Goal: Transaction & Acquisition: Subscribe to service/newsletter

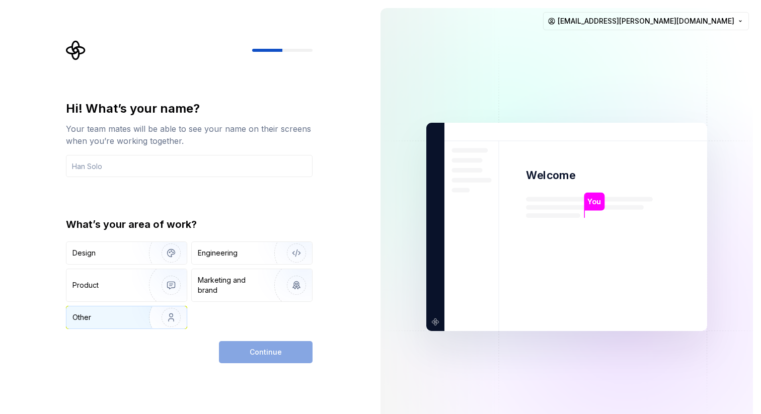
click at [147, 312] on img "button" at bounding box center [164, 317] width 64 height 67
drag, startPoint x: 224, startPoint y: 154, endPoint x: 222, endPoint y: 162, distance: 8.2
click at [224, 155] on div "Hi! What’s your name? Your team mates will be able to see your name on their sc…" at bounding box center [189, 139] width 247 height 77
click at [222, 162] on input "text" at bounding box center [189, 166] width 247 height 22
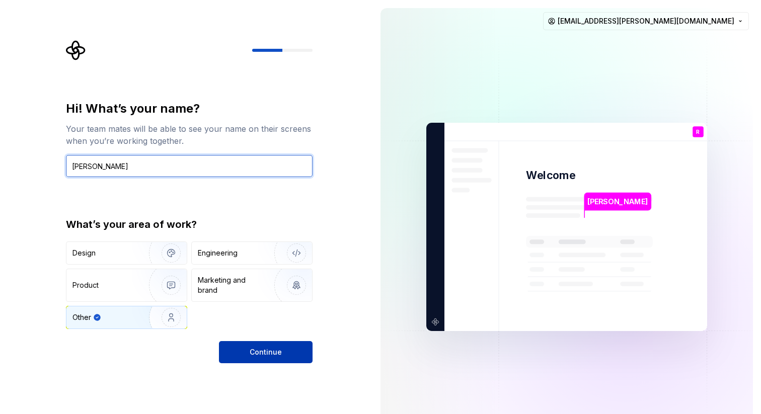
type input "[PERSON_NAME]"
click at [272, 356] on span "Continue" at bounding box center [266, 352] width 32 height 10
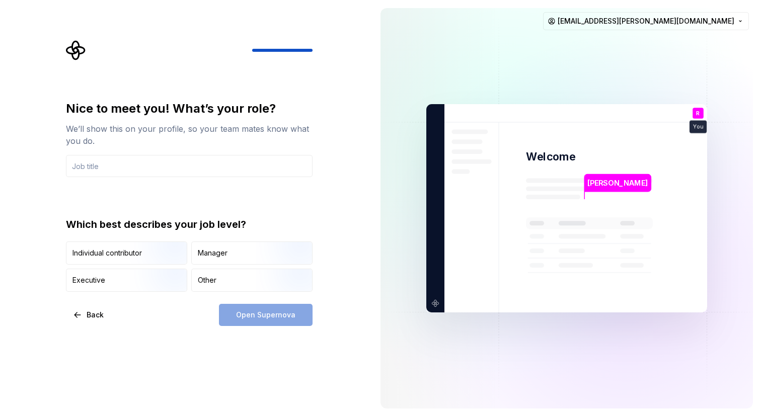
click at [349, 106] on div "Nice to meet you! What’s your role? We’ll show this on your profile, so your te…" at bounding box center [186, 208] width 372 height 417
click at [229, 280] on div "Other" at bounding box center [252, 280] width 120 height 22
click at [275, 315] on div "Open Supernova" at bounding box center [266, 315] width 94 height 22
click at [187, 175] on input "text" at bounding box center [189, 166] width 247 height 22
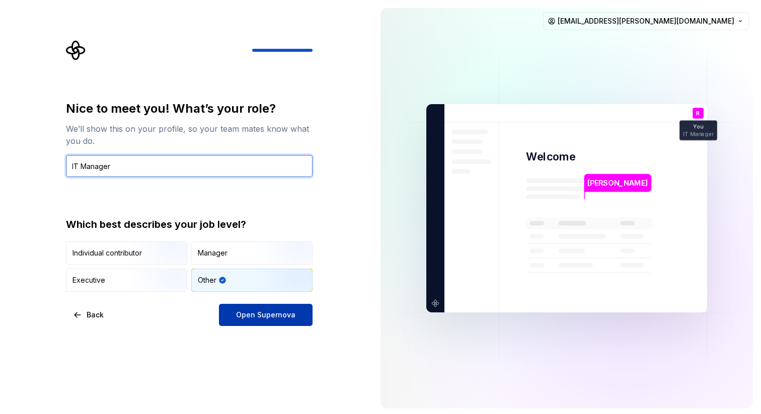
type input "IT Manager"
click at [260, 310] on span "Open Supernova" at bounding box center [265, 315] width 59 height 10
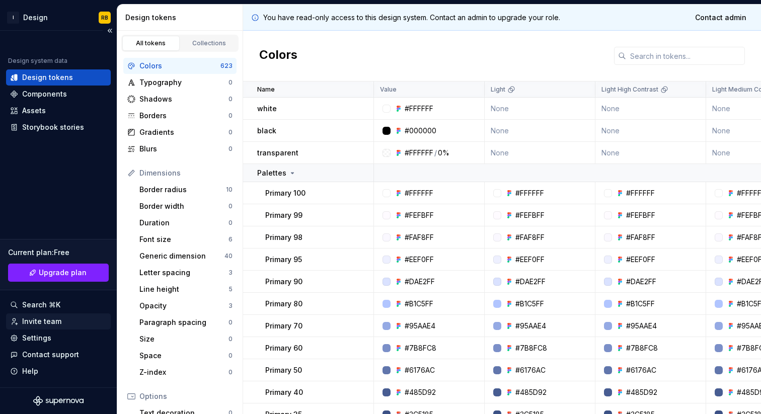
click at [35, 320] on div "Invite team" at bounding box center [41, 322] width 39 height 10
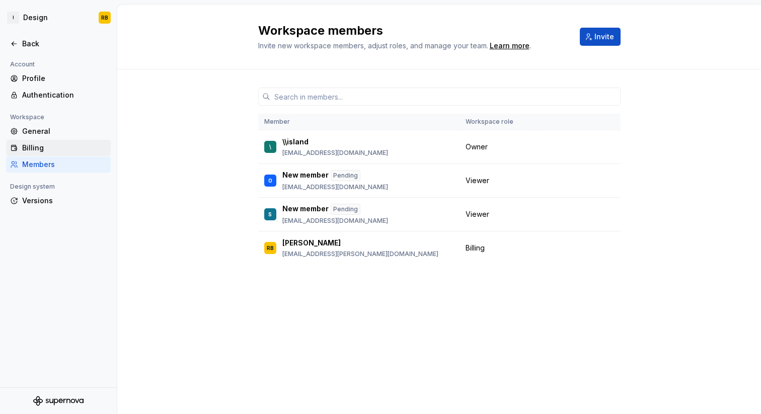
click at [64, 151] on div "Billing" at bounding box center [64, 148] width 85 height 10
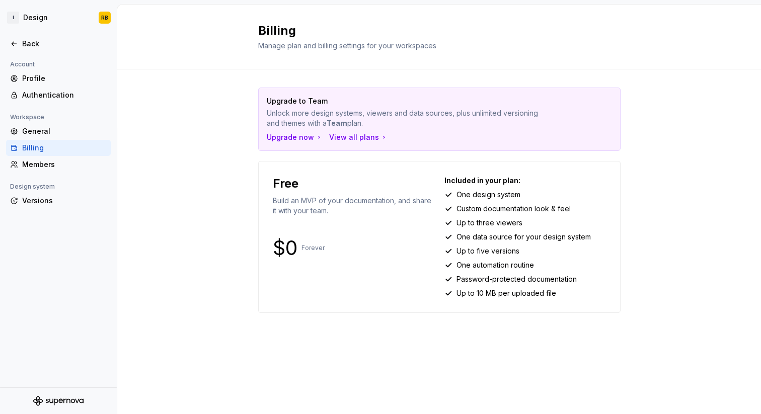
click at [300, 102] on p "Upgrade to Team" at bounding box center [404, 101] width 275 height 10
click at [297, 140] on div "Upgrade now" at bounding box center [295, 137] width 56 height 10
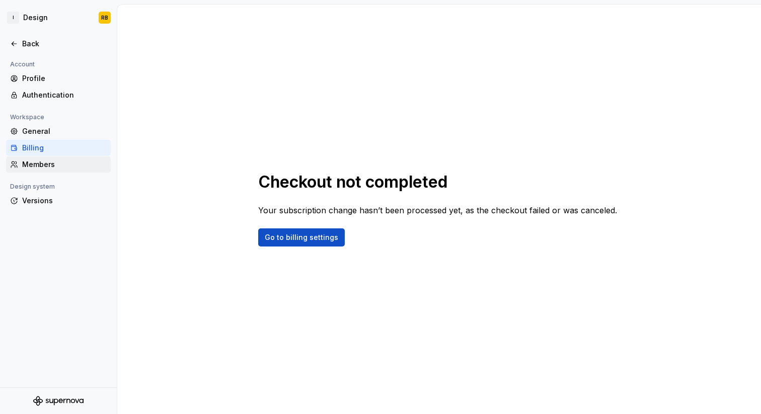
click at [54, 171] on div "Members" at bounding box center [58, 165] width 105 height 16
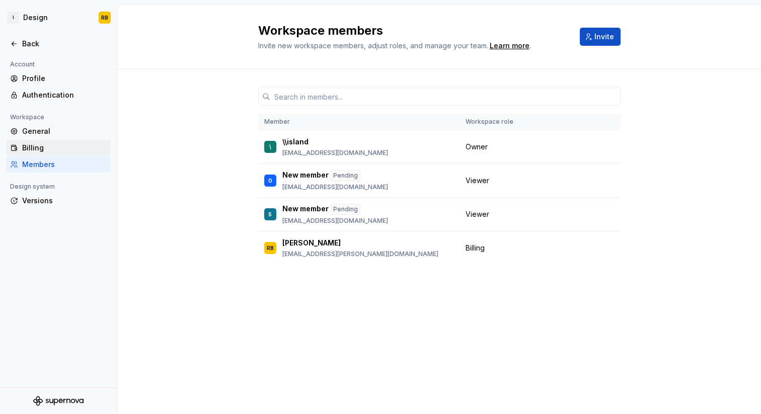
click at [51, 144] on div "Billing" at bounding box center [64, 148] width 85 height 10
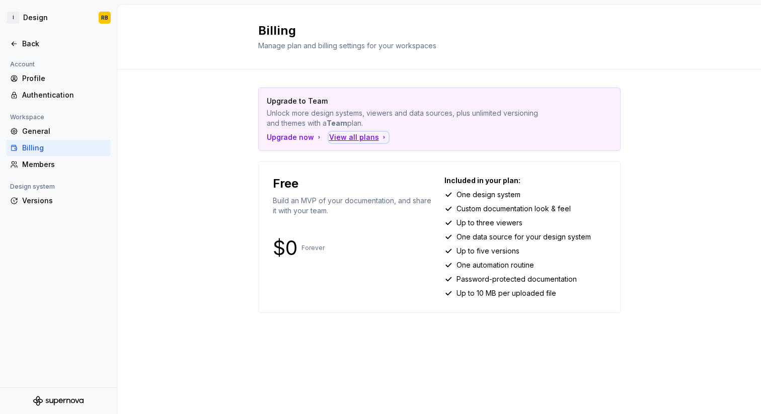
click at [373, 141] on div "View all plans" at bounding box center [358, 137] width 59 height 10
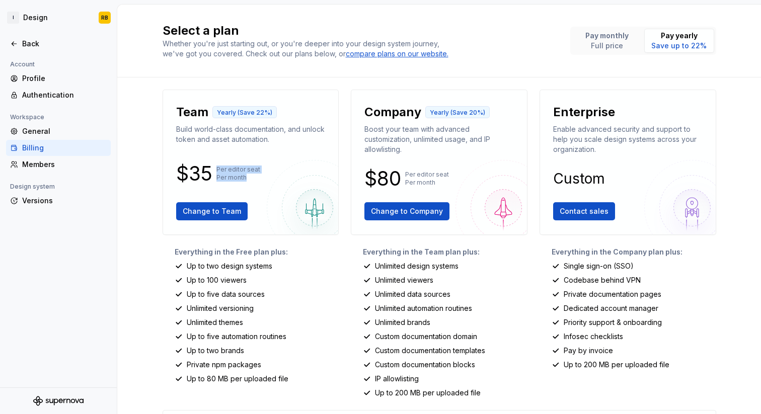
drag, startPoint x: 232, startPoint y: 160, endPoint x: 243, endPoint y: 178, distance: 21.7
click at [243, 178] on div "Team Yearly (Save 22%) Build world-class documentation, and unlock token and as…" at bounding box center [251, 162] width 160 height 128
click at [243, 178] on p "Per editor seat Per month" at bounding box center [238, 174] width 44 height 16
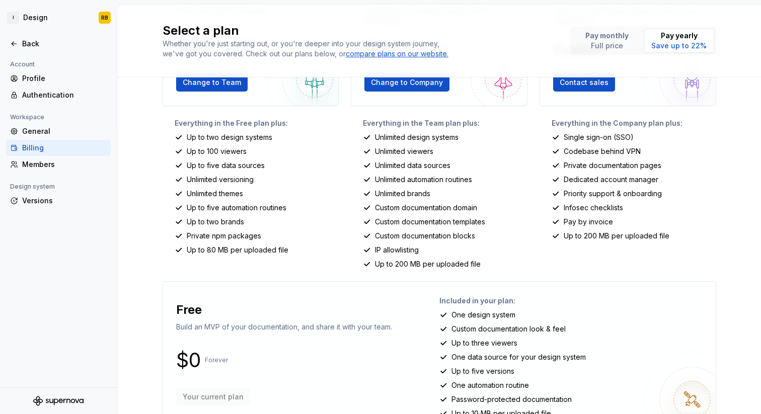
scroll to position [158, 0]
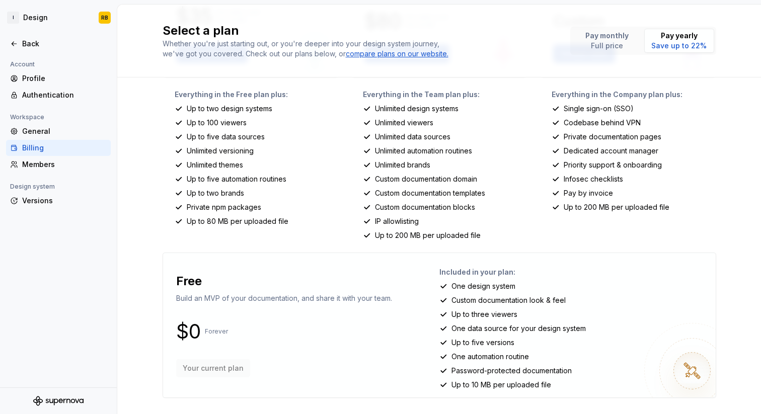
click at [352, 119] on div "Everything in the Team plan plus: Unlimited design systems Unlimited viewers Un…" at bounding box center [439, 165] width 177 height 151
